Goal: Navigation & Orientation: Understand site structure

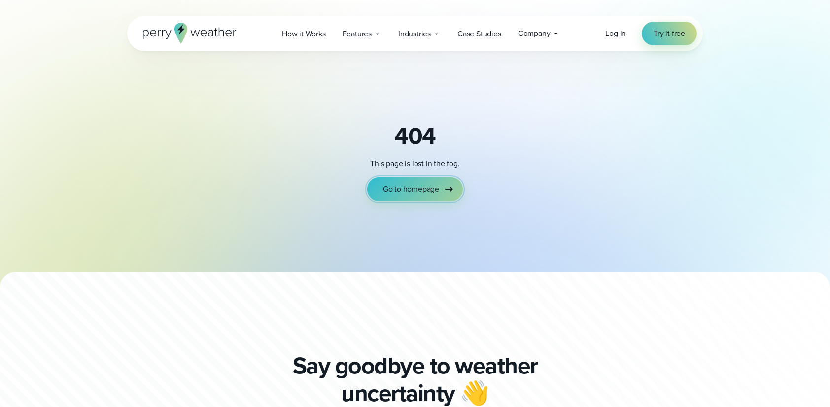
click at [407, 192] on span "Go to homepage" at bounding box center [411, 189] width 56 height 12
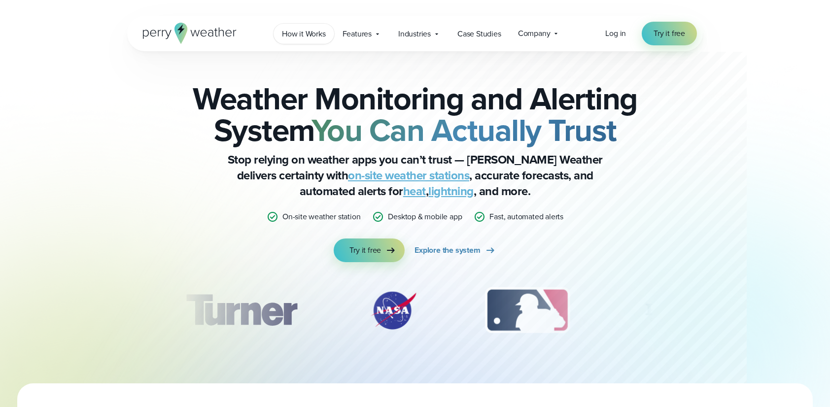
click at [305, 36] on span "How it Works" at bounding box center [304, 34] width 44 height 12
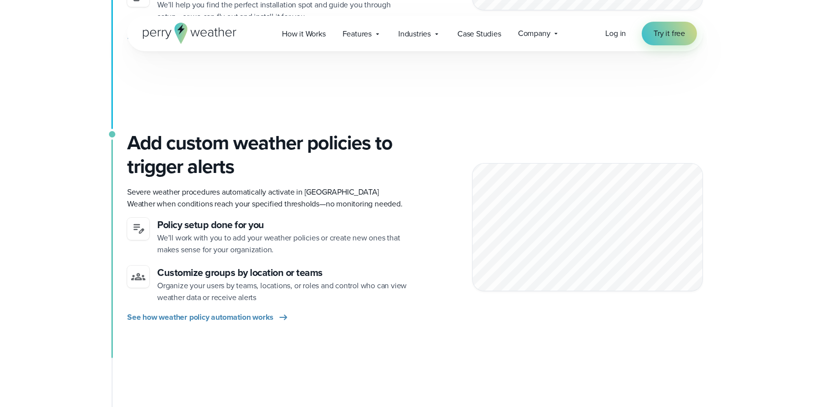
scroll to position [656, 0]
